Goal: Information Seeking & Learning: Learn about a topic

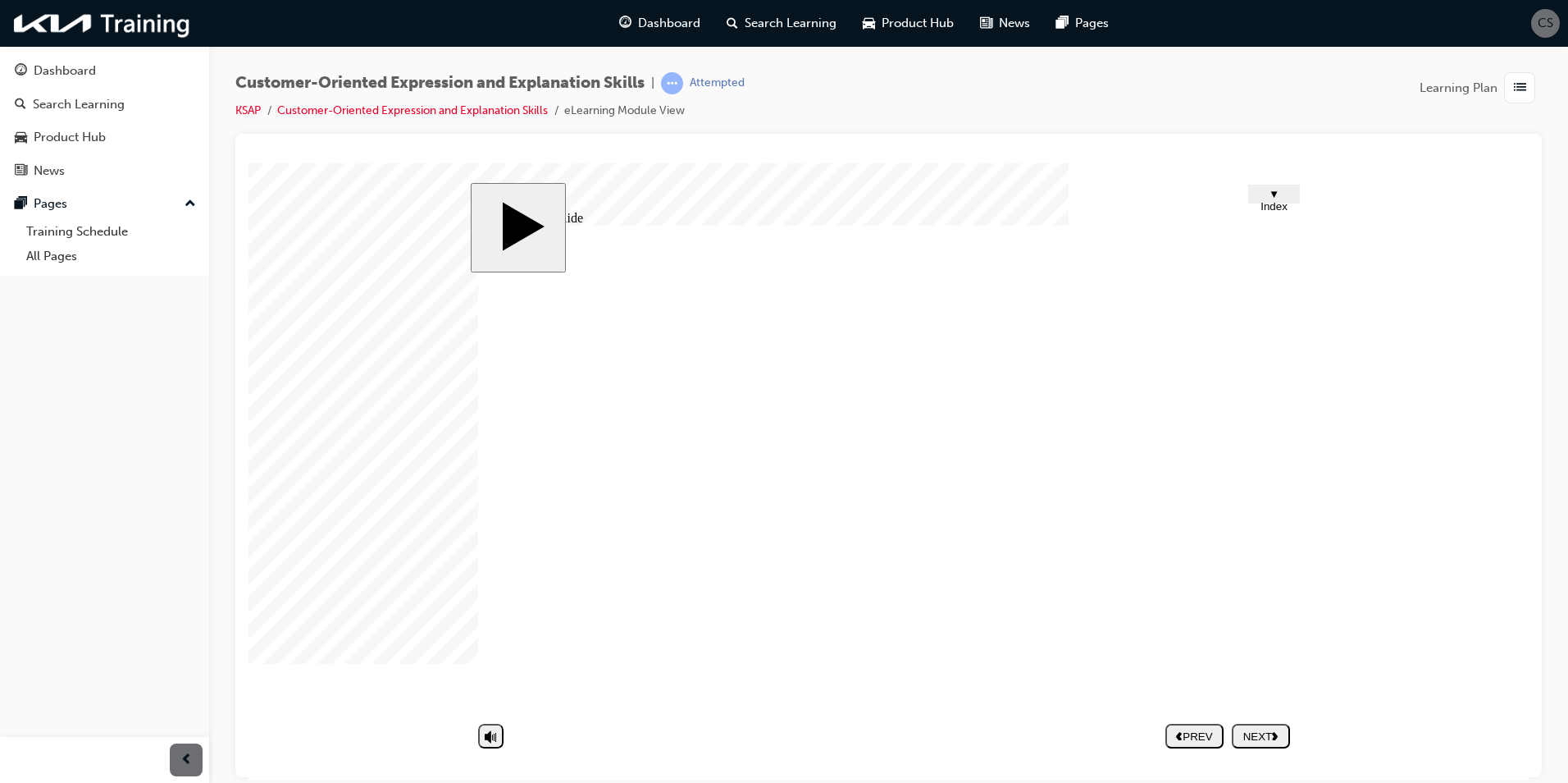
type textarea "N"
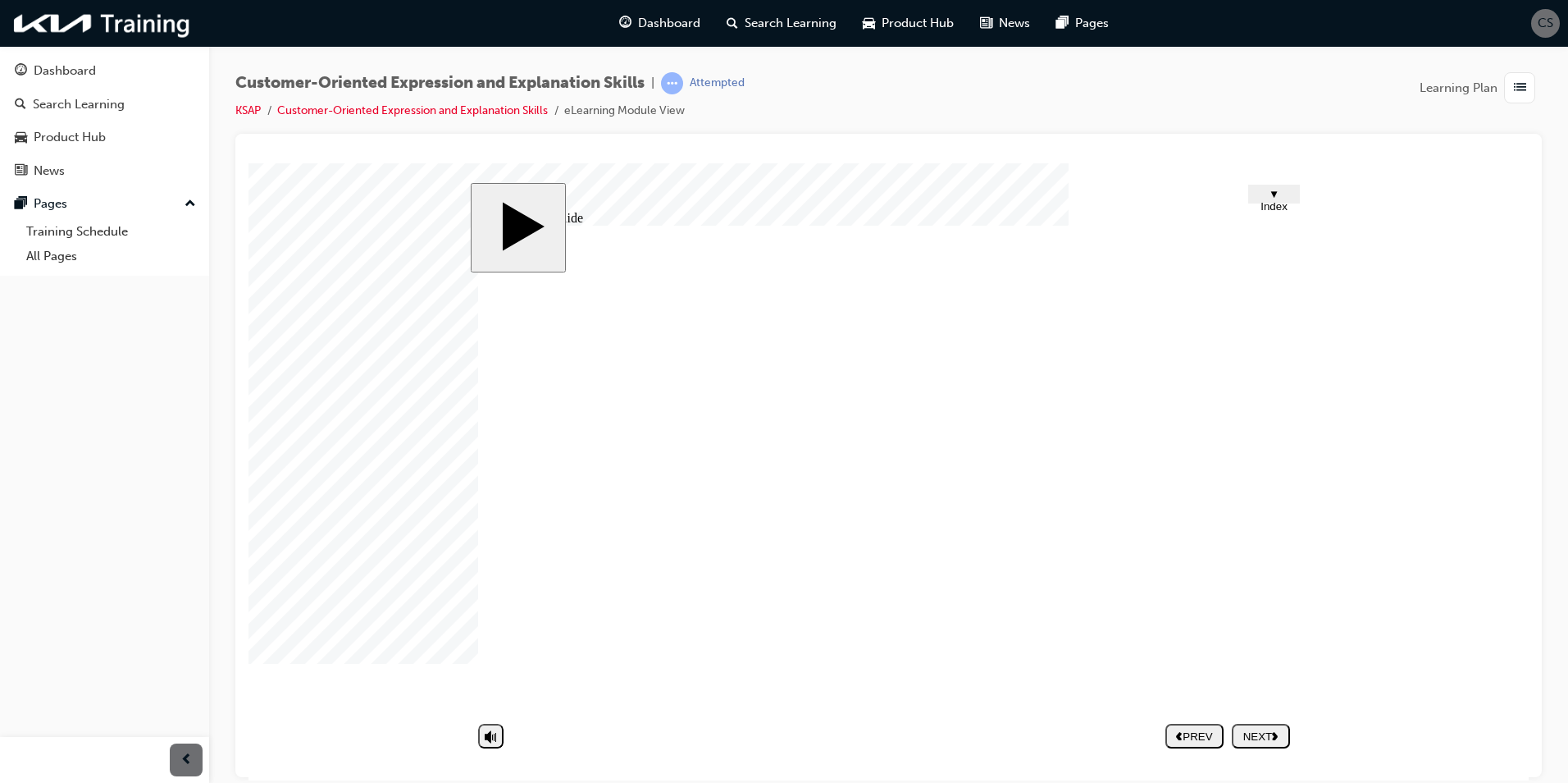
type textarea "N"
type textarea "No"
type textarea "Not"
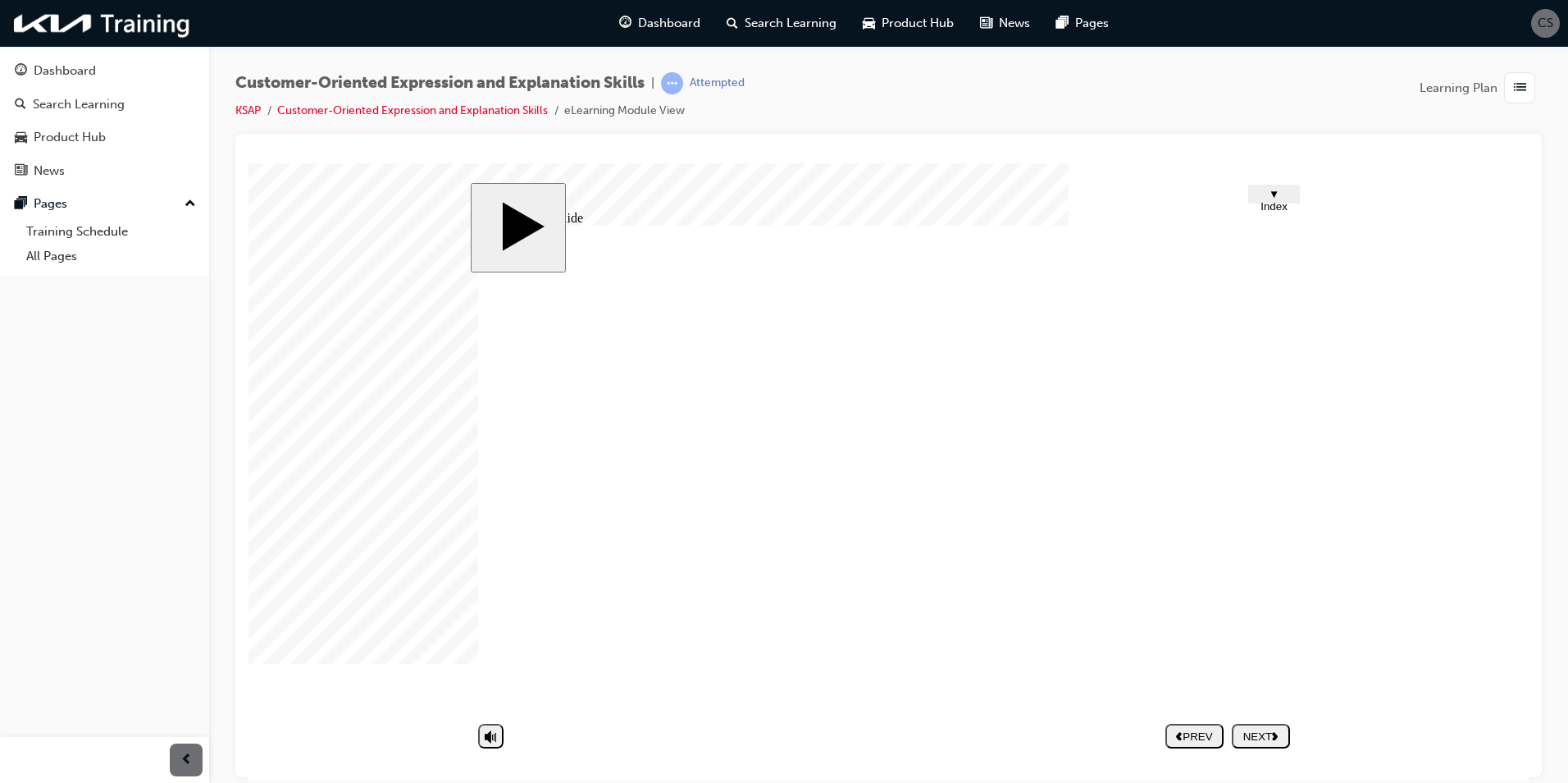
type textarea "Not"
type textarea "Not s"
type textarea "Not sp"
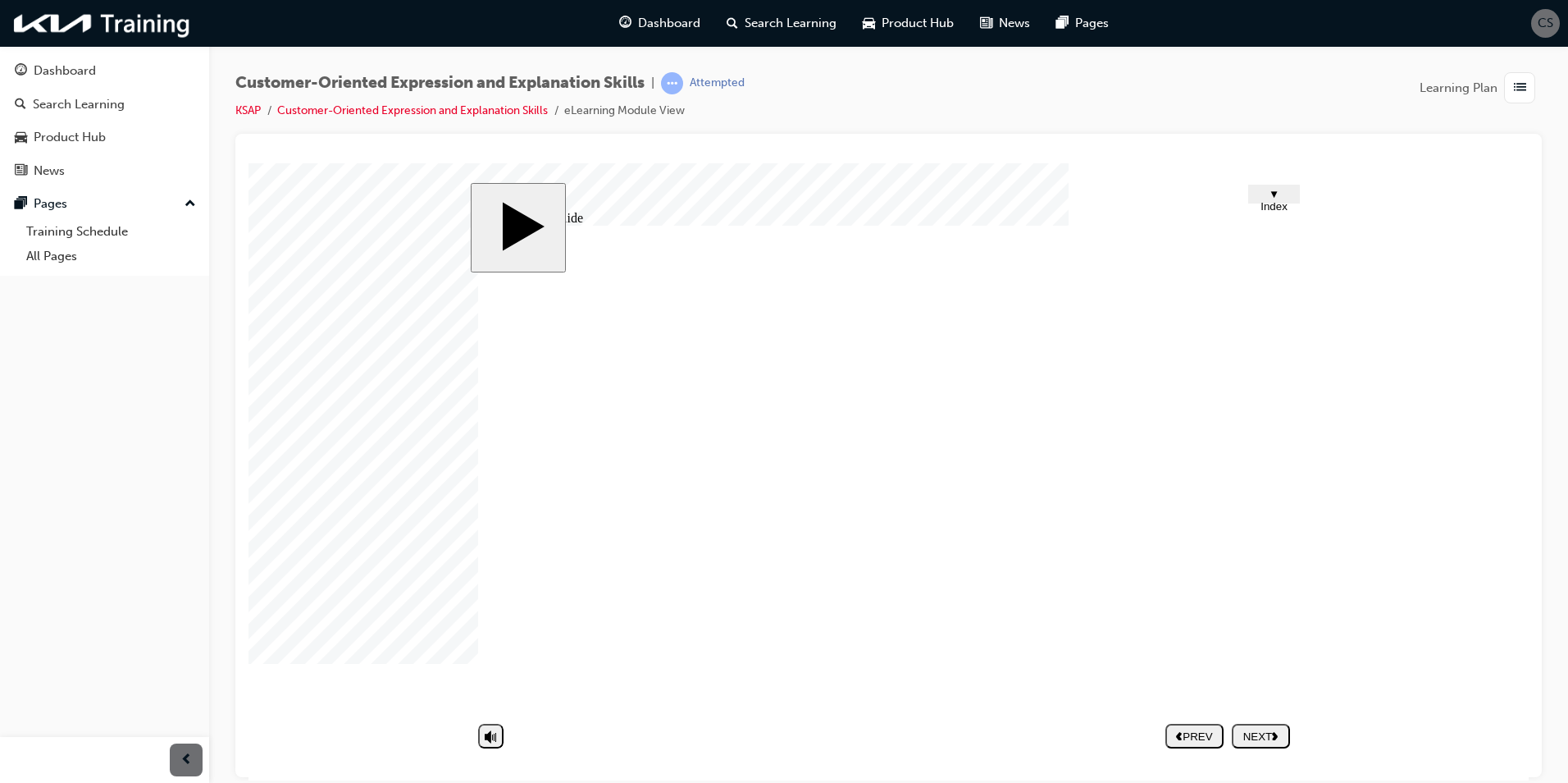
type textarea "Not sp"
type textarea "Not spe"
type textarea "Not spec"
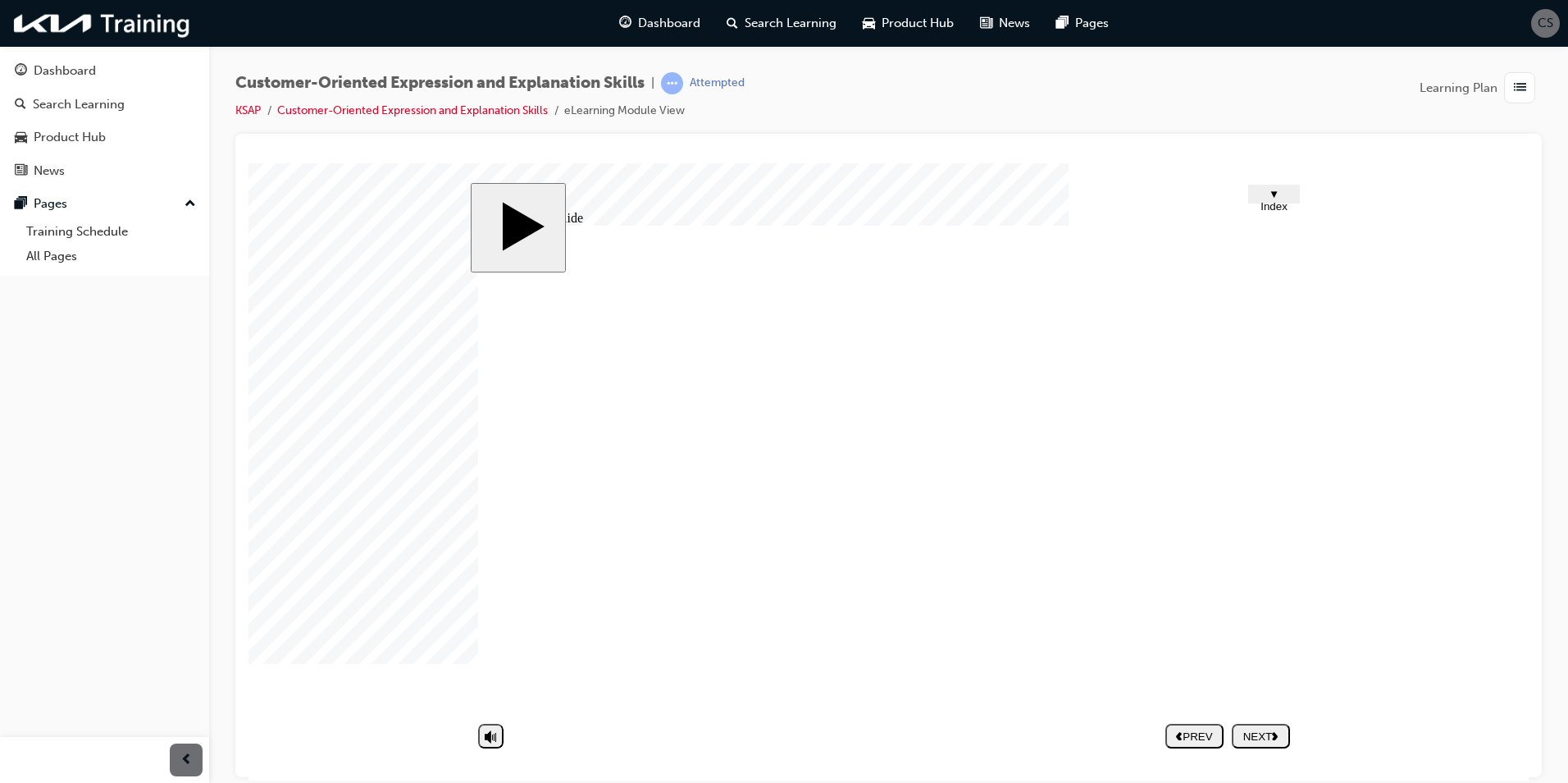
type textarea "Not spe"
type textarea "Not sp"
type textarea "Not s"
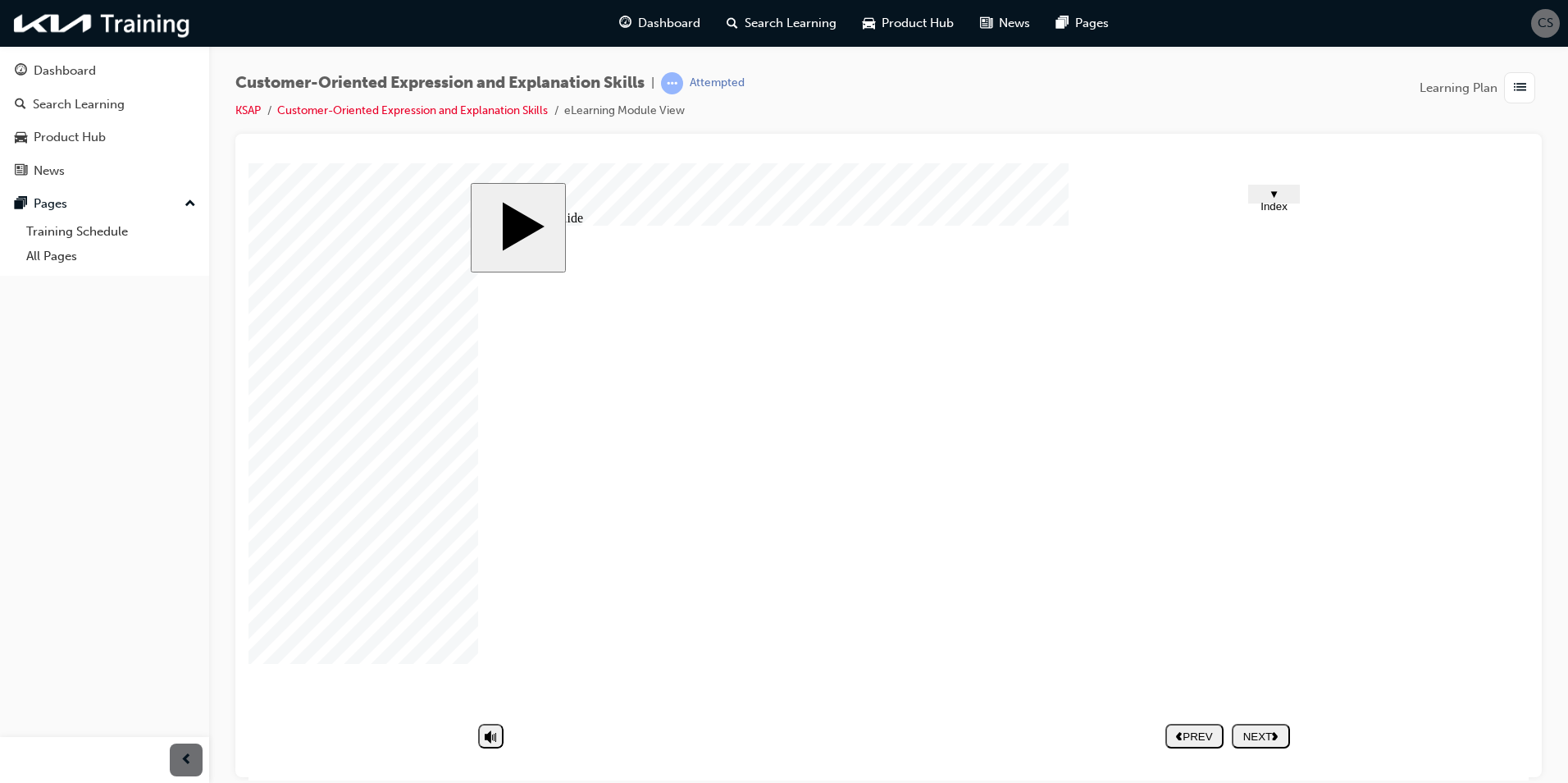
type textarea "Not s"
type textarea "Not"
type textarea "Not c"
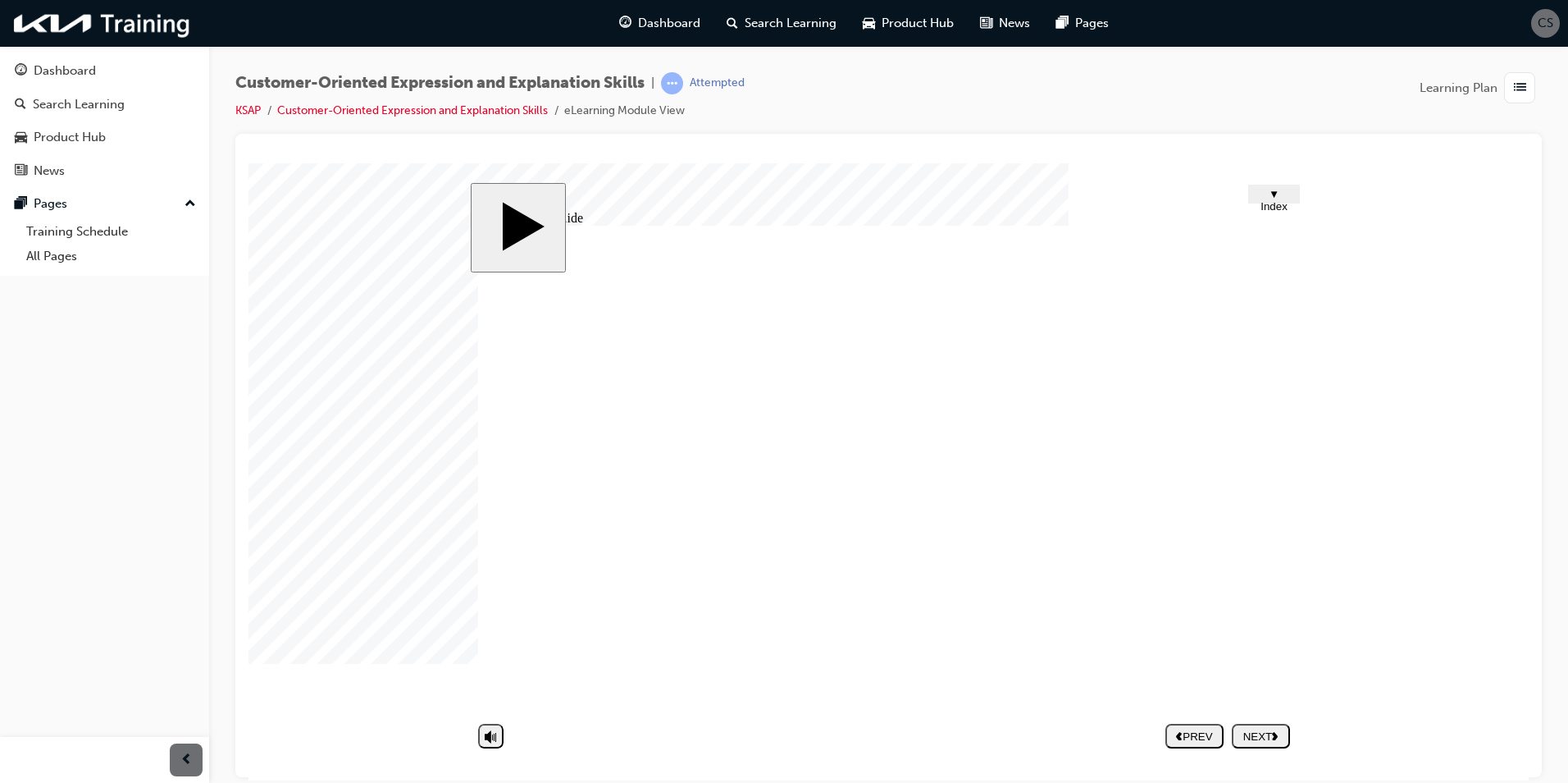
type textarea "Not co"
type textarea "Not com"
type textarea "Not comm"
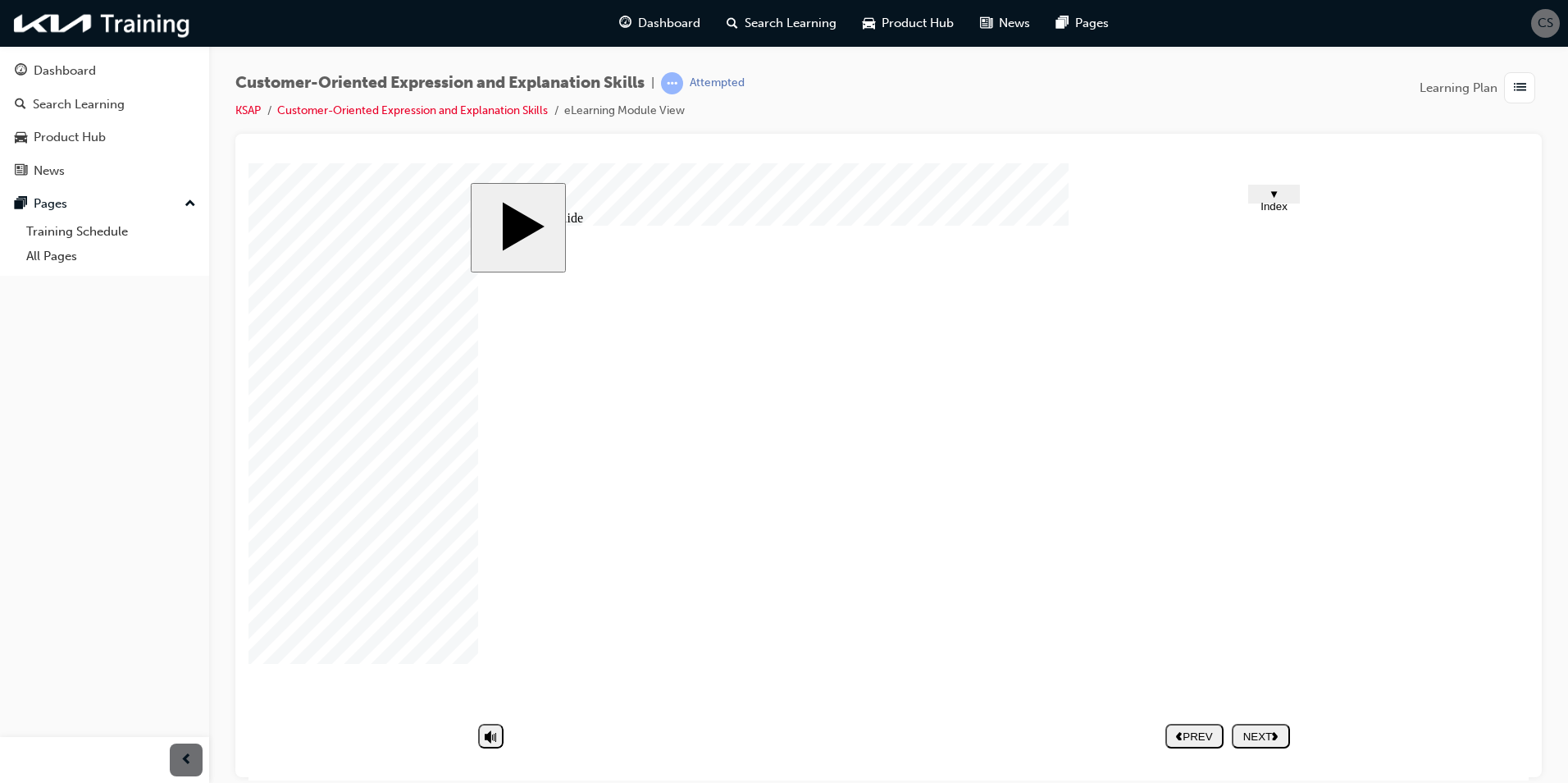
type textarea "Not comm"
type textarea "Not commu"
type textarea "Not commun"
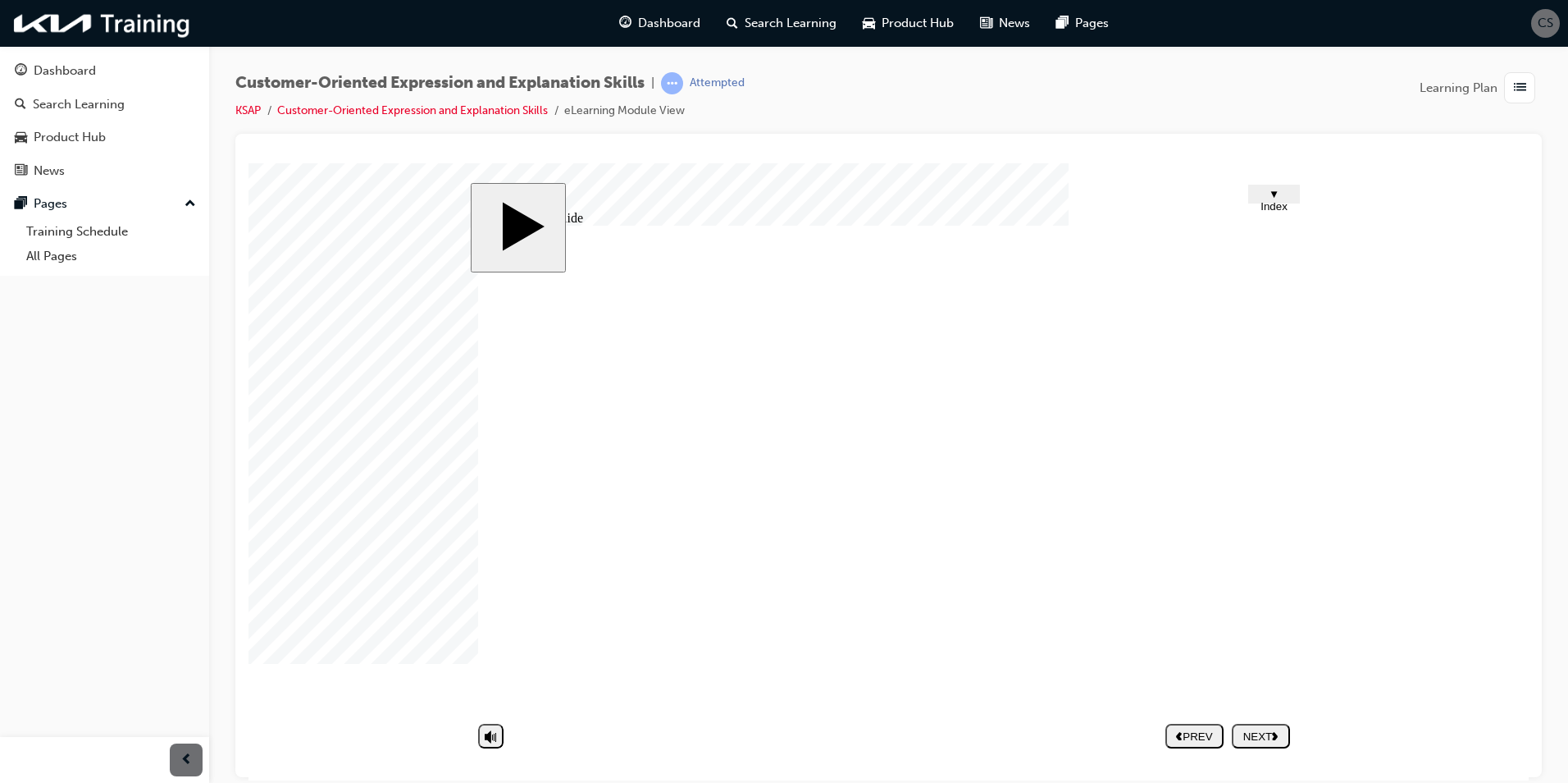
type textarea "Not communi"
type textarea "Not communic"
type textarea "Not communica"
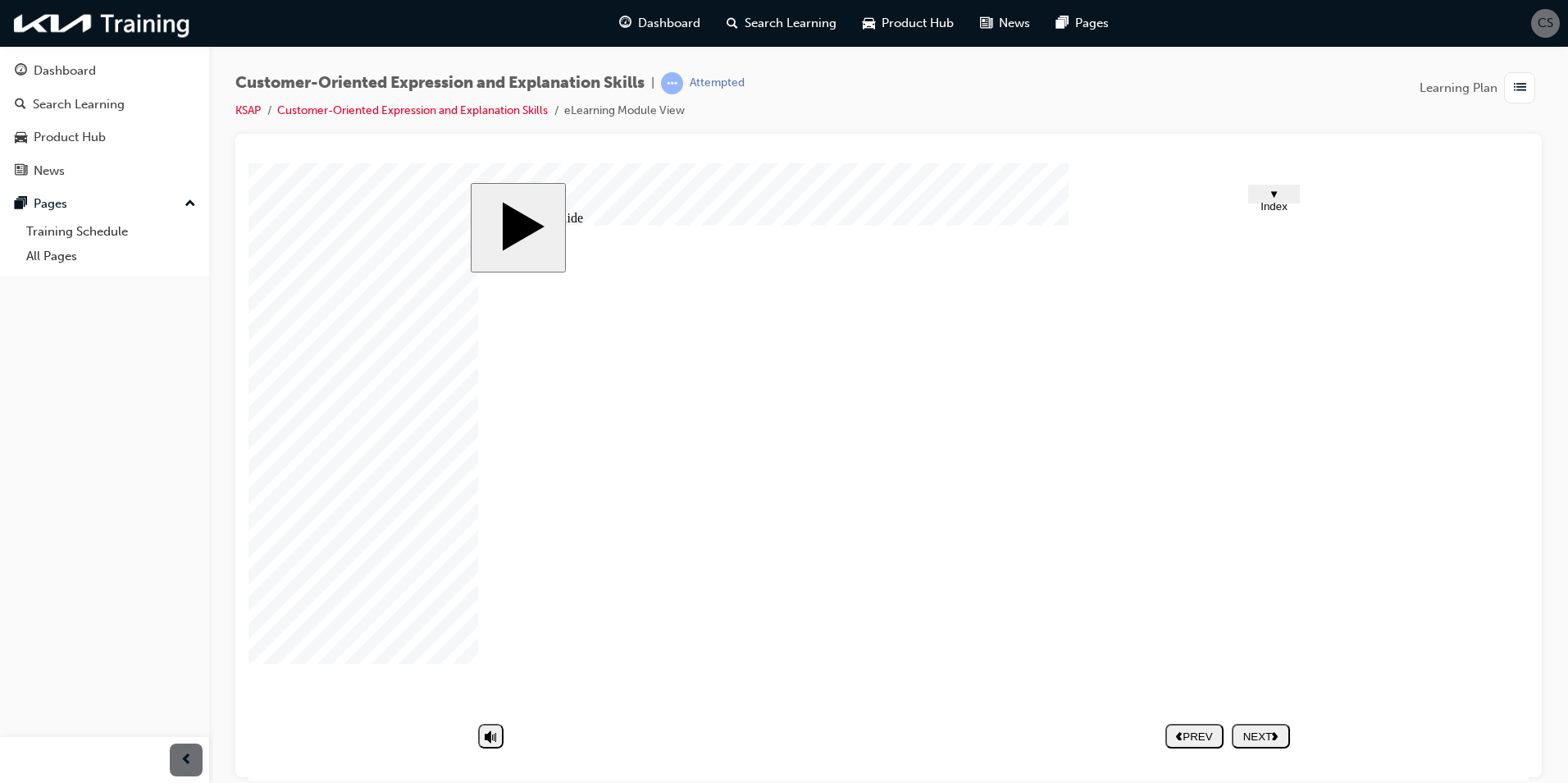
type textarea "Not communica"
type textarea "Not communicat"
type textarea "Not communicati"
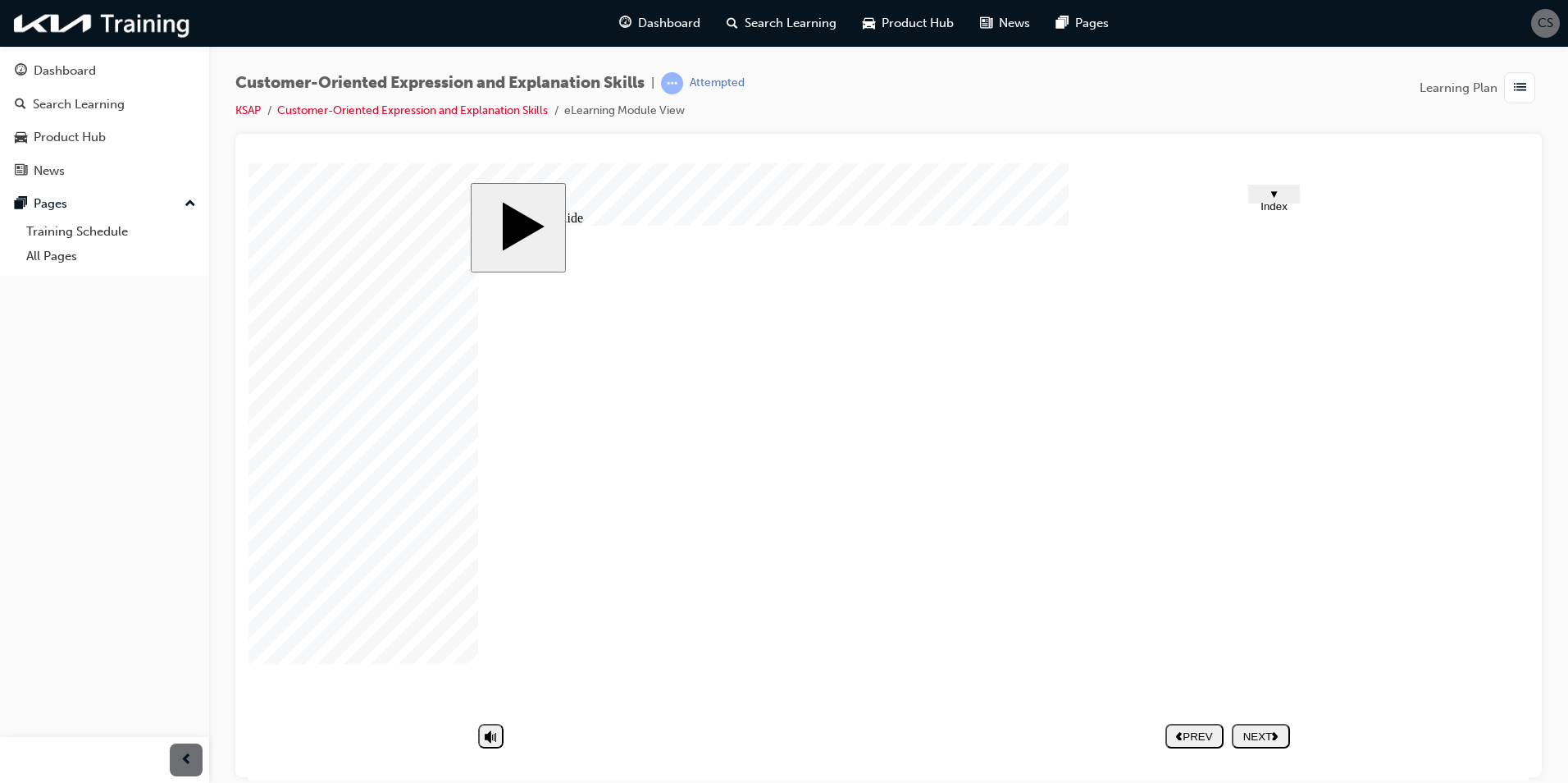
type textarea "Not communicatin"
type textarea "Not communicating"
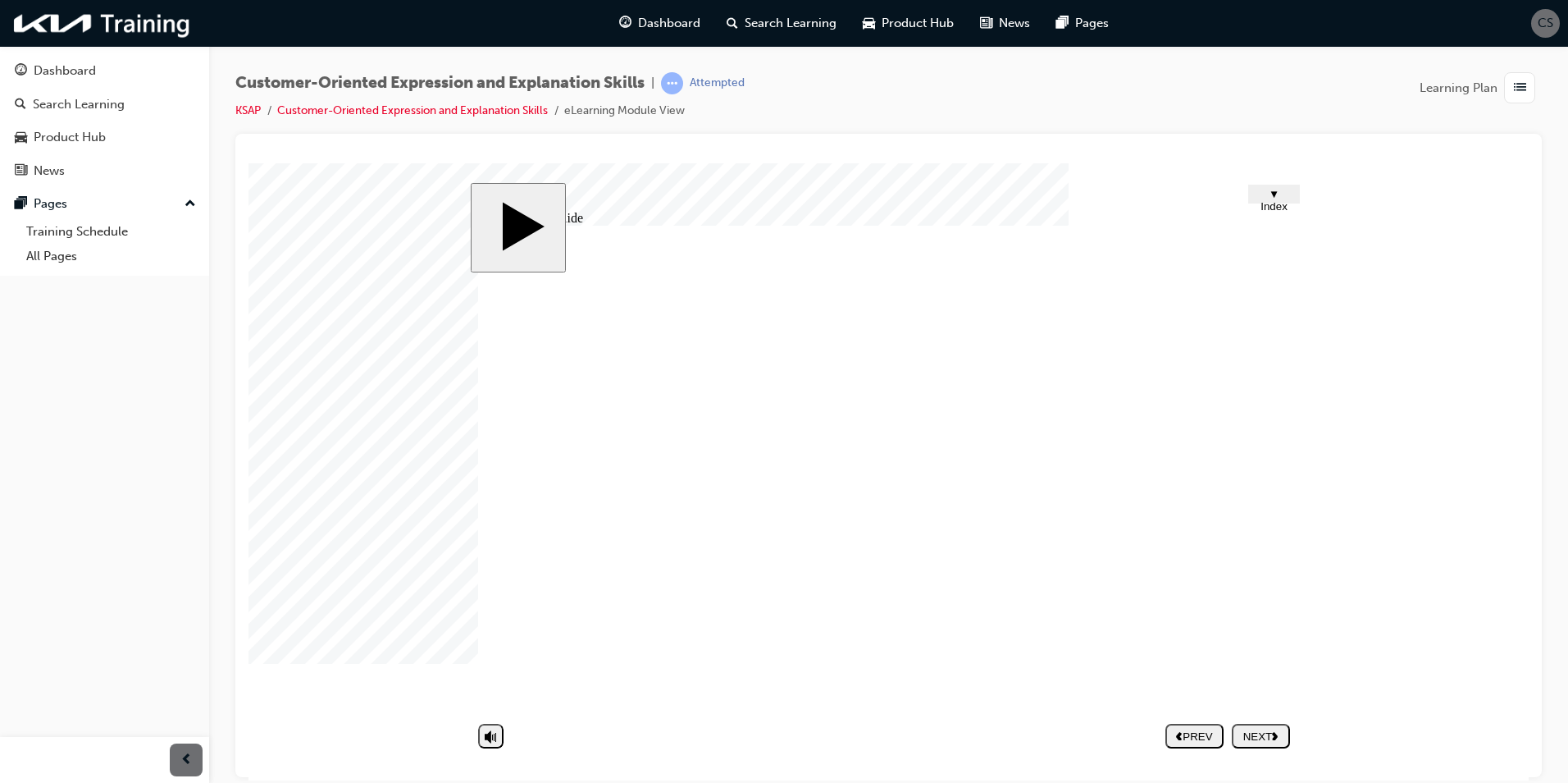
type textarea "Not communicating"
type textarea "Not communicating w"
type textarea "Not communicating wi"
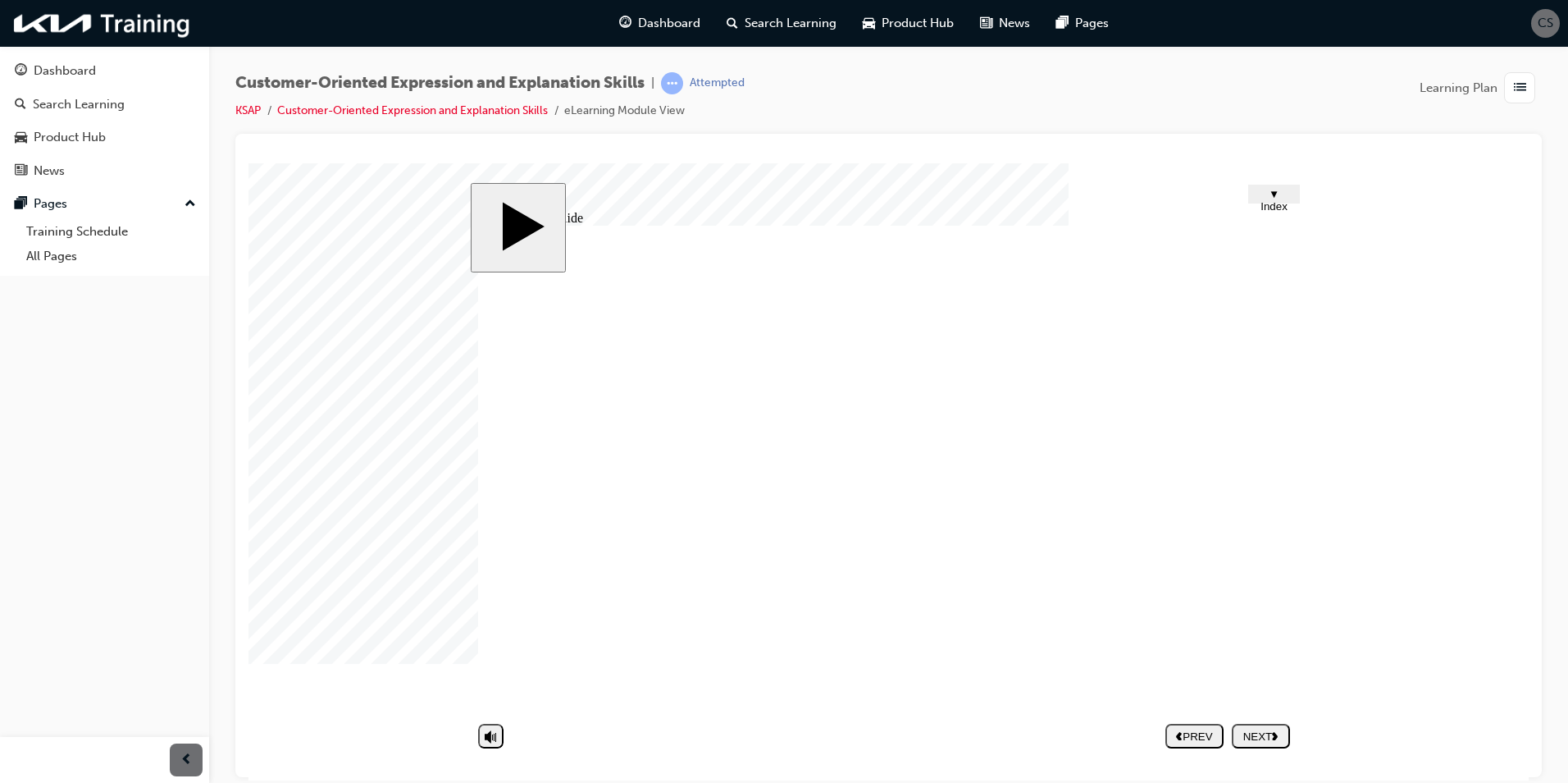
type textarea "Not communicating wit"
type textarea "Not communicating with"
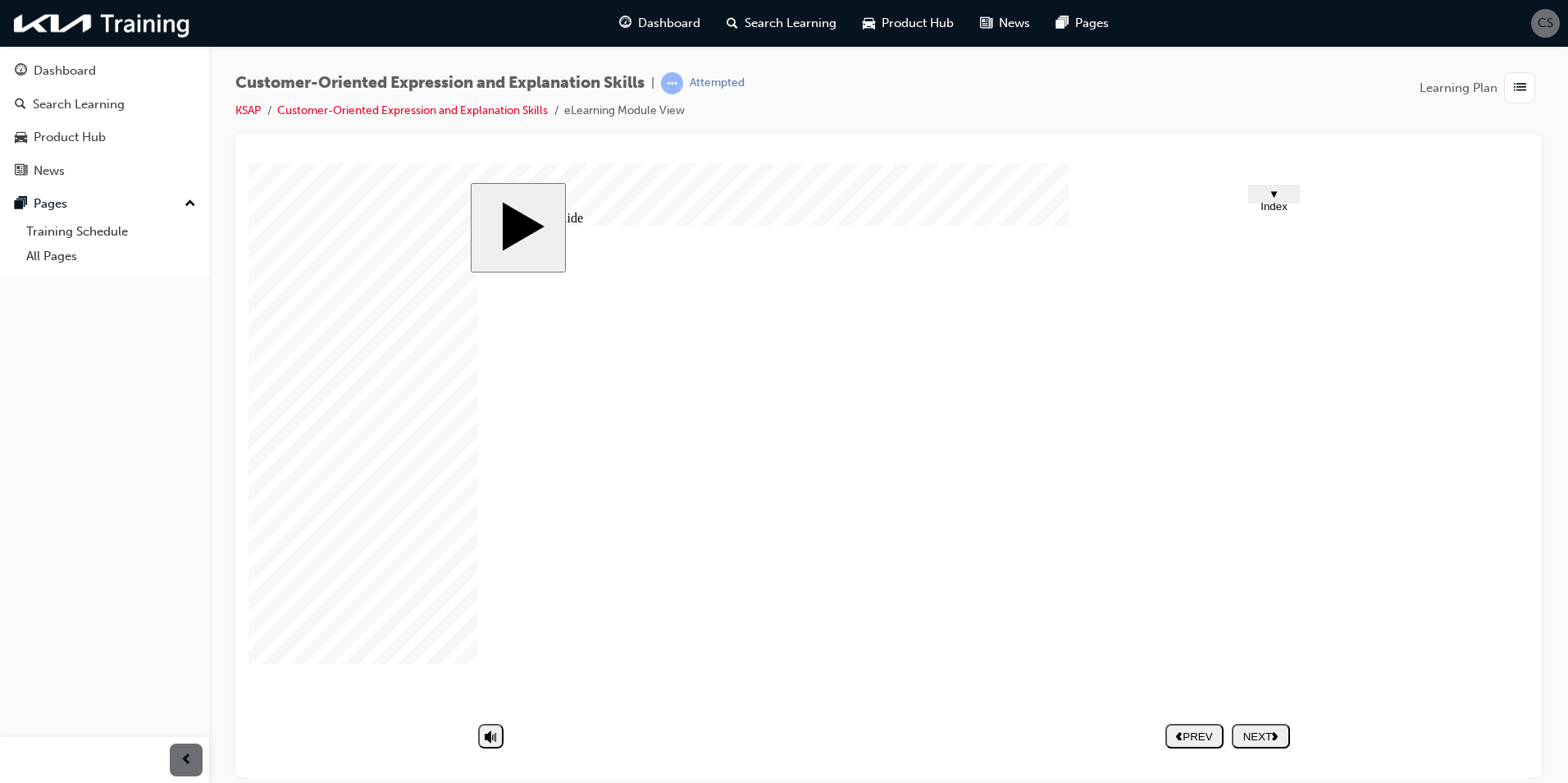
type textarea "Not communicating with"
type textarea "Not communicating with c"
type textarea "Not communicating with cu"
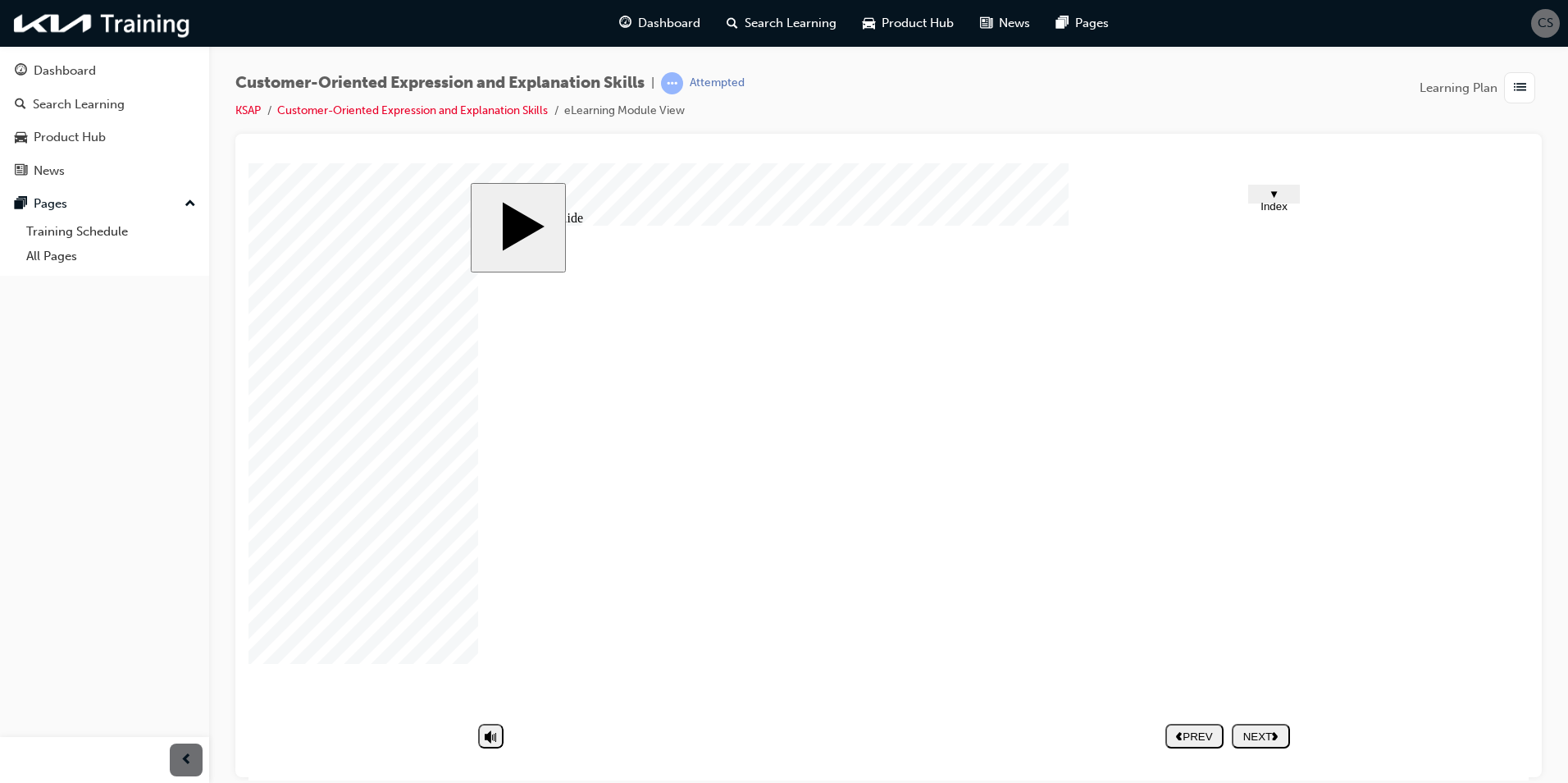
type textarea "Not communicating with cus"
type textarea "Not communicating with cust"
type textarea "Not communicating with custo"
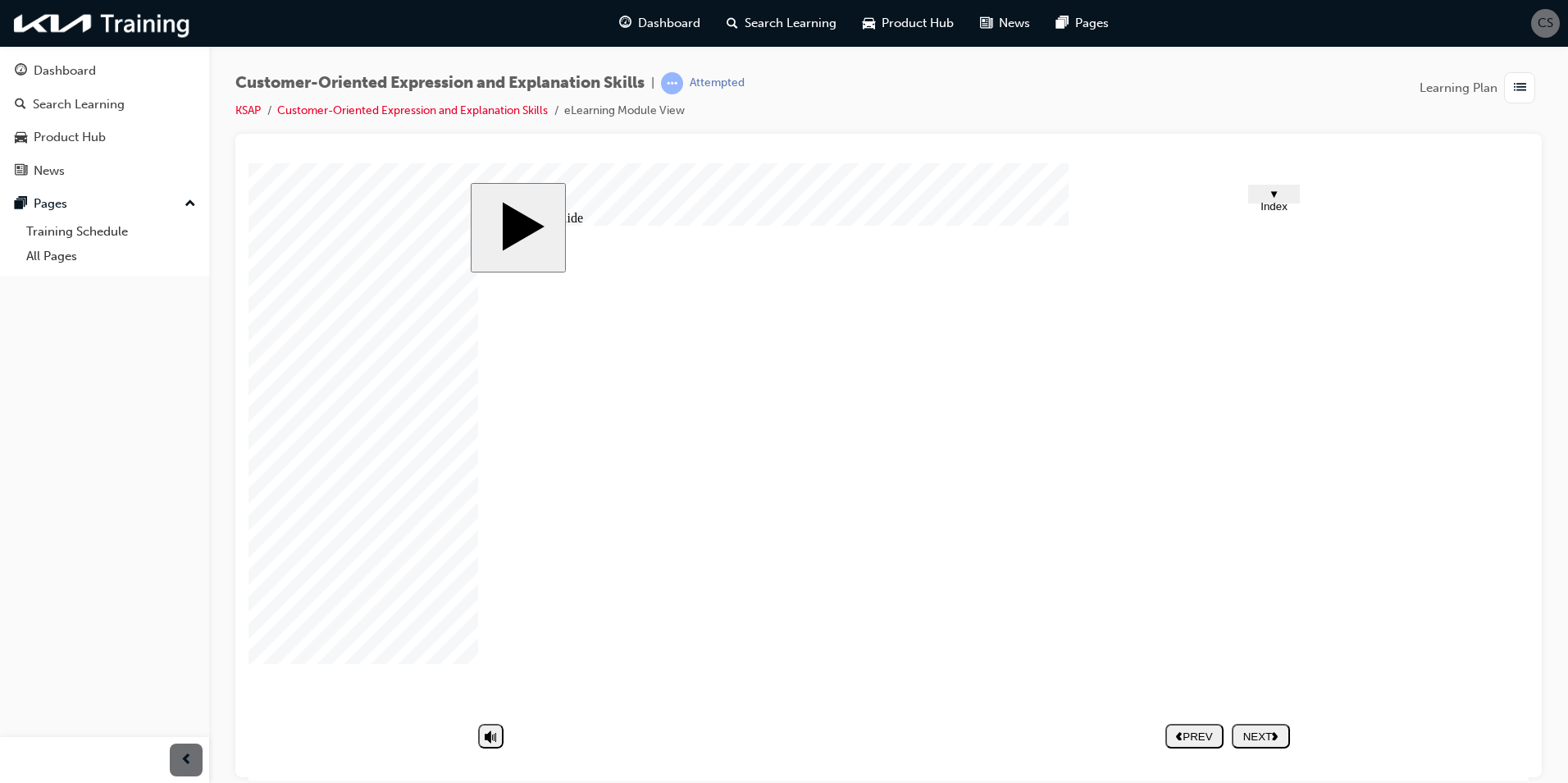
type textarea "Not communicating with custo"
type textarea "Not communicating with custom"
type textarea "Not communicating with custome"
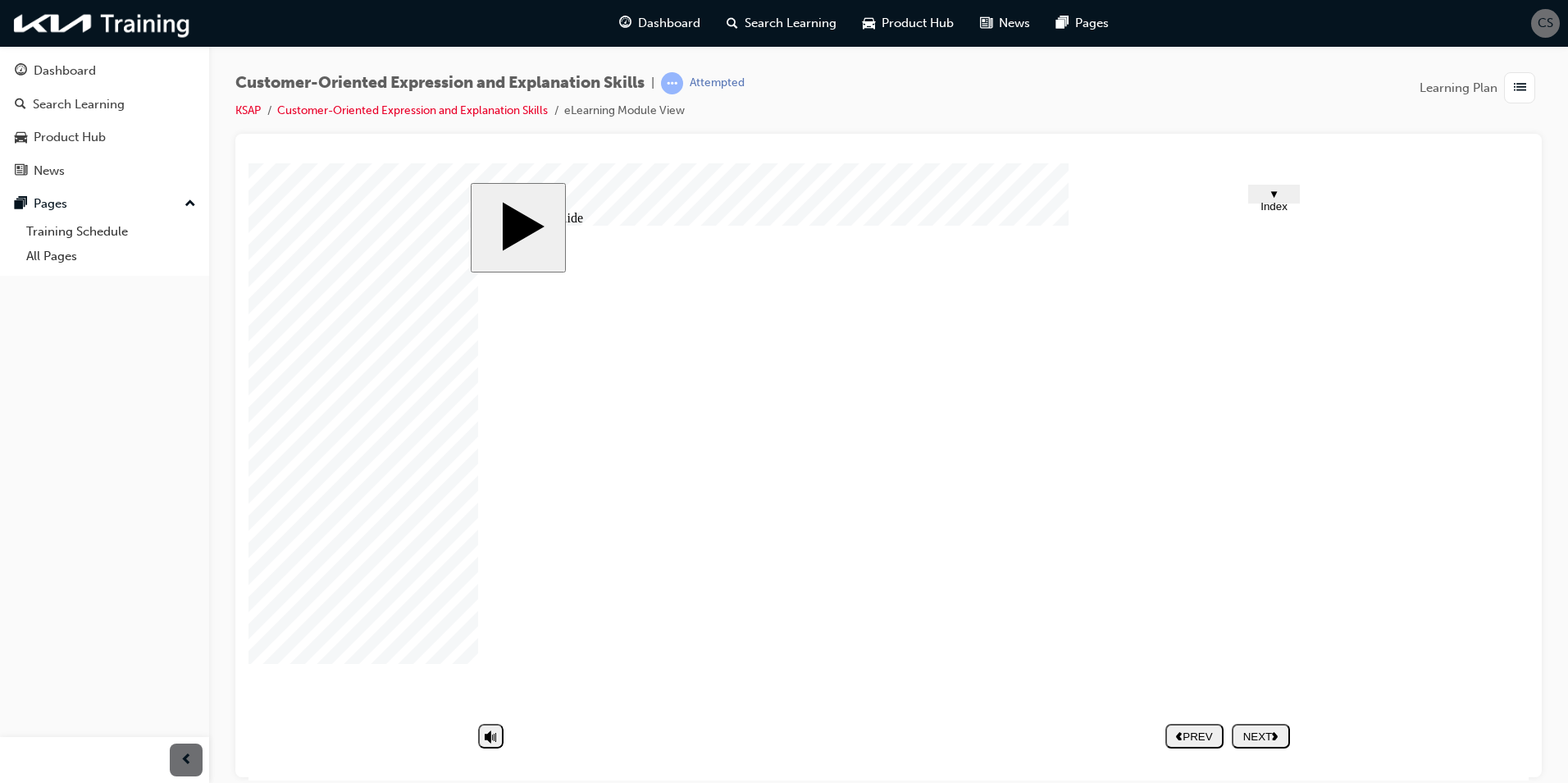
type textarea "Not communicating with customer"
type textarea "Not communicating with customers"
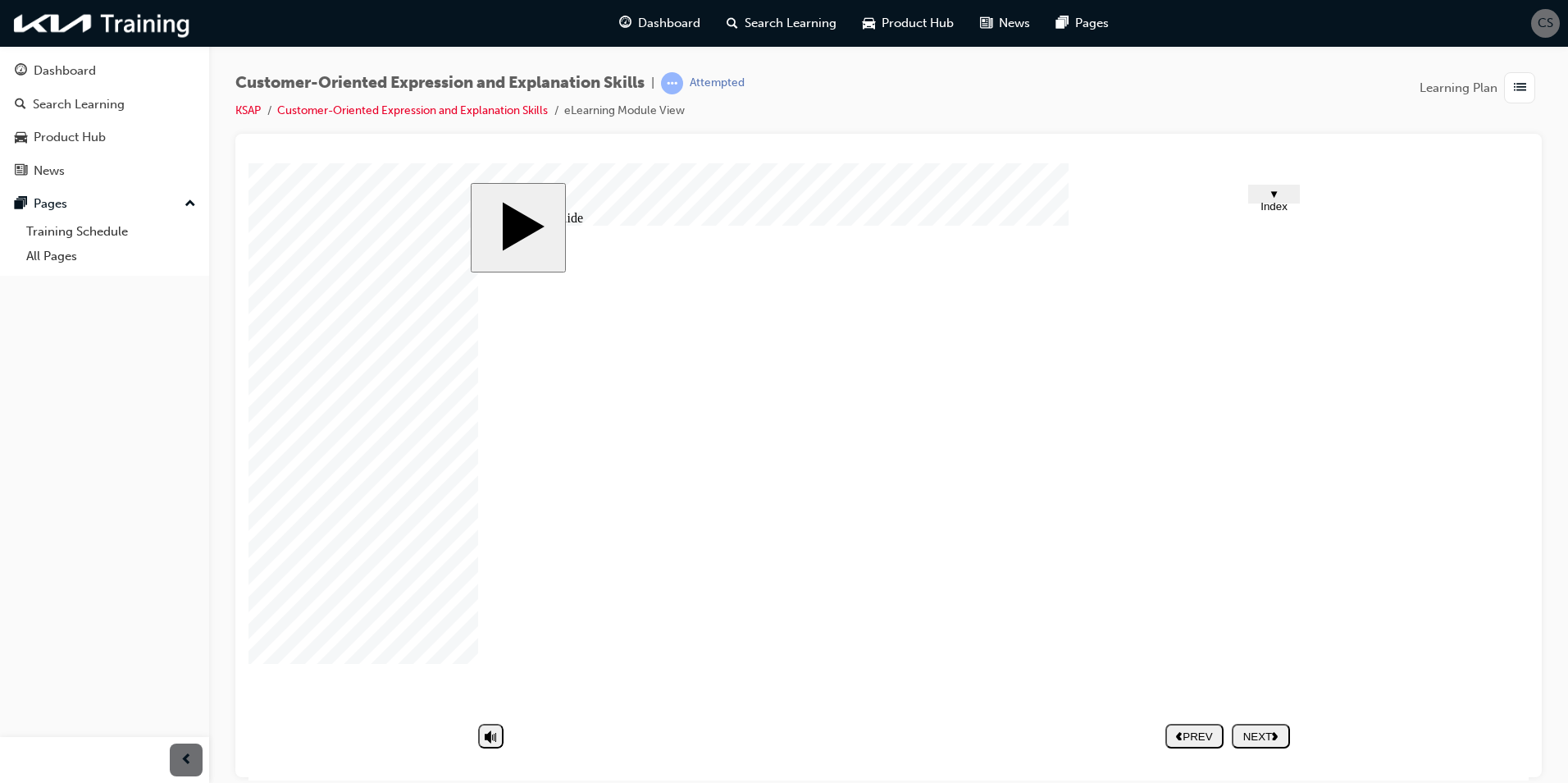
type textarea "Not communicating with customers"
click at [1255, 732] on div "NEXT" at bounding box center [1260, 736] width 45 height 13
click at [331, 244] on div at bounding box center [289, 203] width 82 height 82
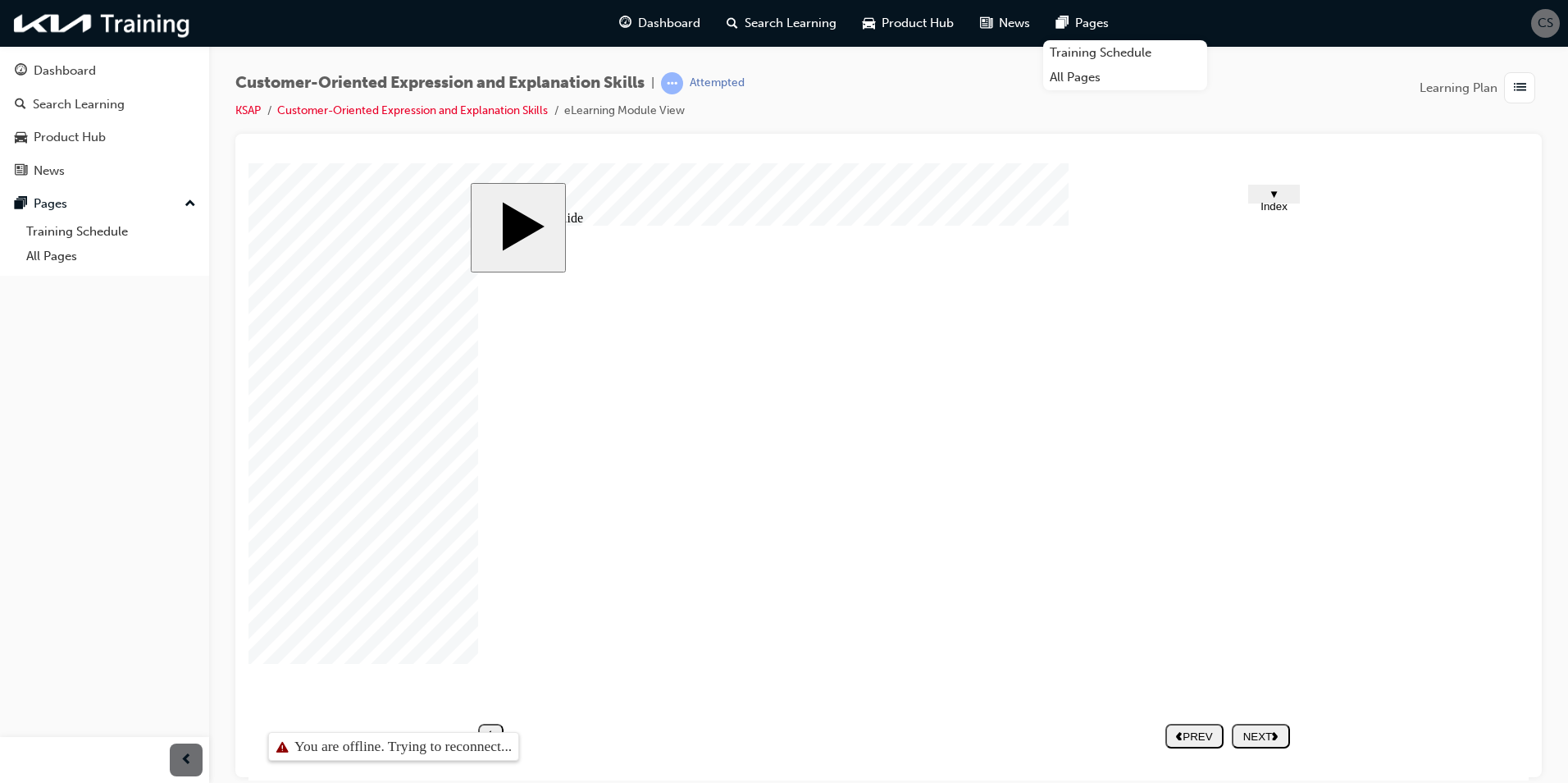
click at [331, 244] on div at bounding box center [289, 203] width 82 height 82
